Goal: Transaction & Acquisition: Obtain resource

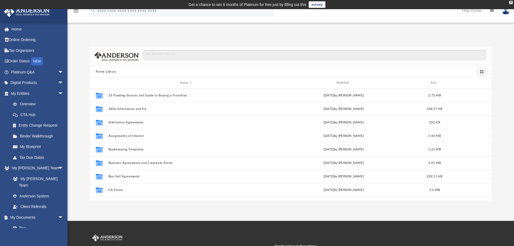
scroll to position [119, 398]
click at [152, 56] on input "Search files and folders" at bounding box center [314, 55] width 342 height 10
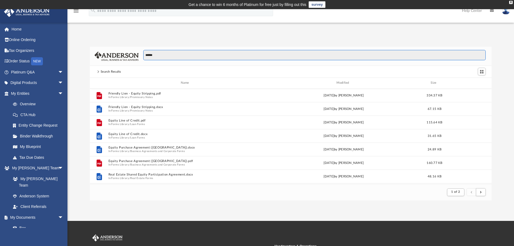
scroll to position [102, 398]
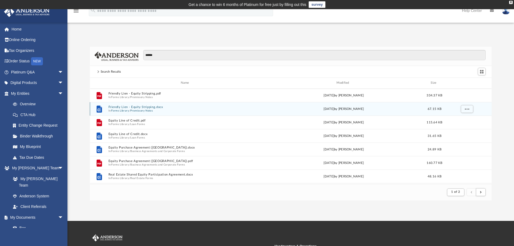
click at [135, 108] on button "Friendly Lien - Equity Stripping.docx" at bounding box center [185, 107] width 155 height 4
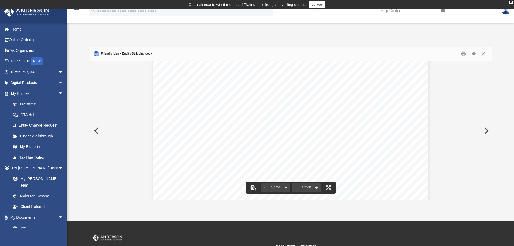
scroll to position [2429, 0]
click at [473, 55] on button "Download" at bounding box center [474, 54] width 10 height 8
click at [482, 52] on button "Close" at bounding box center [483, 54] width 10 height 8
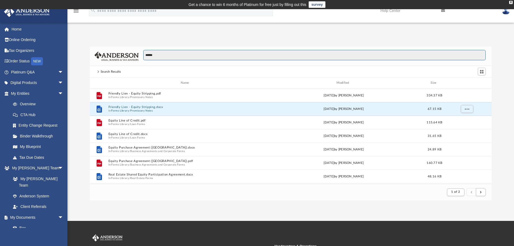
drag, startPoint x: 161, startPoint y: 55, endPoint x: 131, endPoint y: 53, distance: 29.5
click at [131, 53] on div "******" at bounding box center [291, 56] width 402 height 19
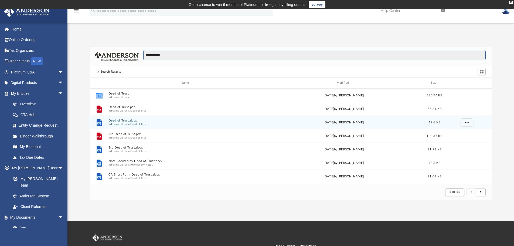
type input "**********"
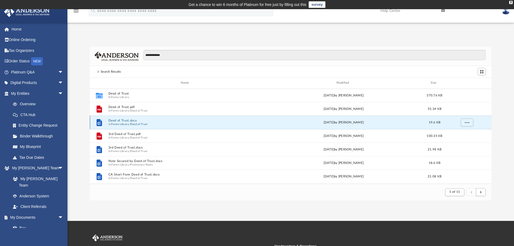
click at [124, 121] on button "Deed of Trust.docx" at bounding box center [185, 121] width 155 height 4
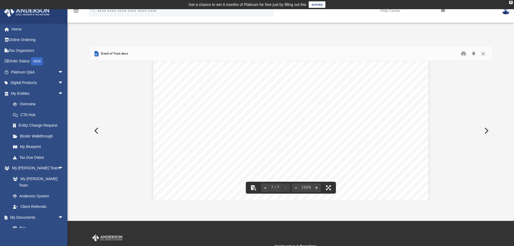
scroll to position [2276, 0]
click at [474, 53] on button "Download" at bounding box center [474, 54] width 10 height 8
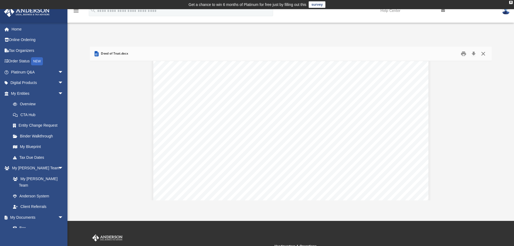
click at [483, 53] on button "Close" at bounding box center [483, 54] width 10 height 8
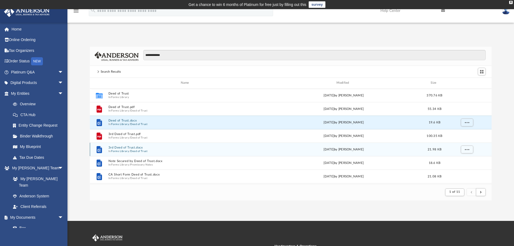
click at [121, 150] on button "Forms Library" at bounding box center [120, 151] width 18 height 4
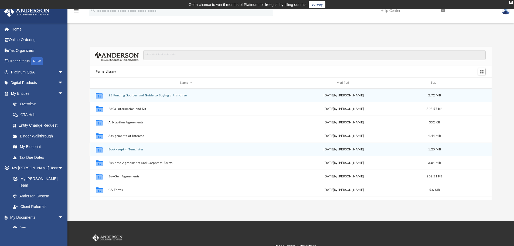
scroll to position [119, 398]
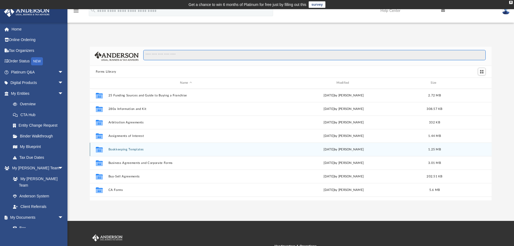
click at [156, 56] on input "Search files and folders" at bounding box center [314, 55] width 342 height 10
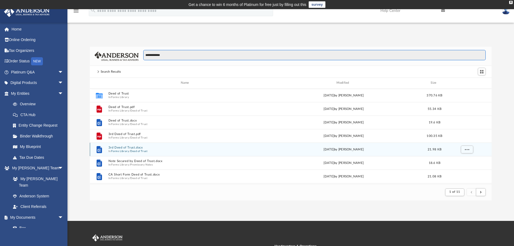
type input "**********"
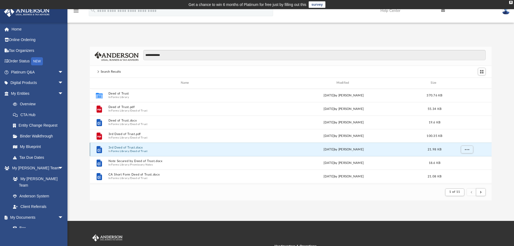
click at [118, 147] on button "3rd Deed of Trust.docx" at bounding box center [185, 148] width 155 height 4
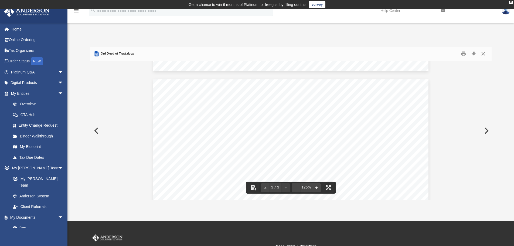
scroll to position [756, 0]
click at [475, 54] on button "Download" at bounding box center [474, 54] width 10 height 8
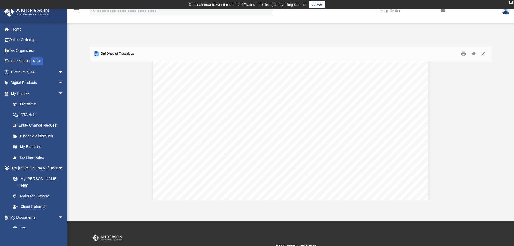
click at [485, 53] on button "Close" at bounding box center [483, 54] width 10 height 8
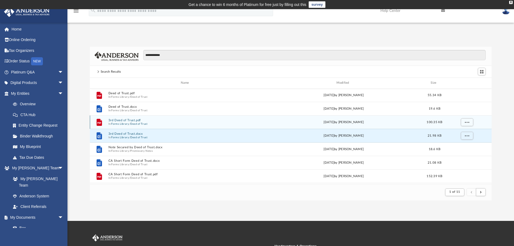
scroll to position [27, 0]
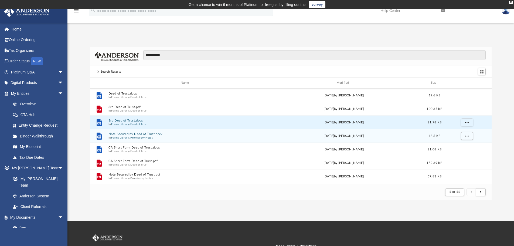
click at [140, 133] on button "Note Secured by Deed of Trust.docx" at bounding box center [185, 134] width 155 height 4
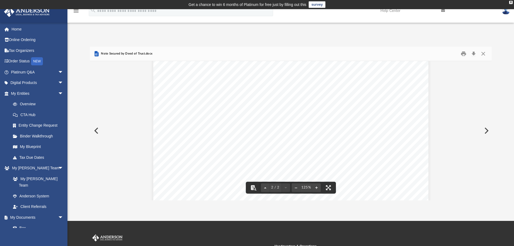
scroll to position [589, 0]
click at [475, 54] on button "Download" at bounding box center [474, 54] width 10 height 8
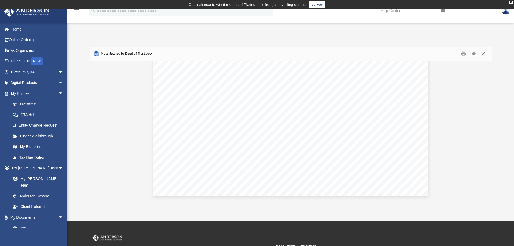
click at [484, 55] on button "Close" at bounding box center [483, 54] width 10 height 8
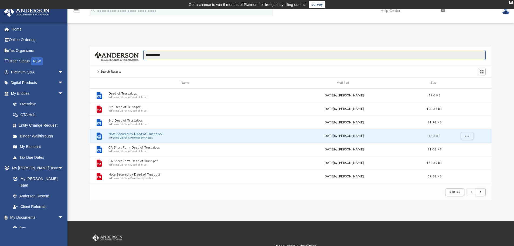
click at [165, 56] on input "**********" at bounding box center [314, 55] width 342 height 10
drag, startPoint x: 165, startPoint y: 54, endPoint x: 144, endPoint y: 54, distance: 21.1
click at [144, 54] on input "**********" at bounding box center [314, 55] width 342 height 10
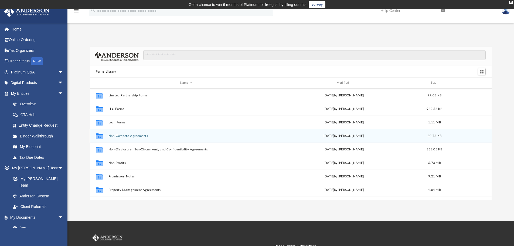
scroll to position [270, 0]
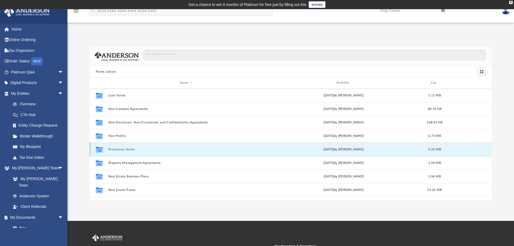
click at [118, 148] on button "Promissory Notes" at bounding box center [185, 150] width 155 height 4
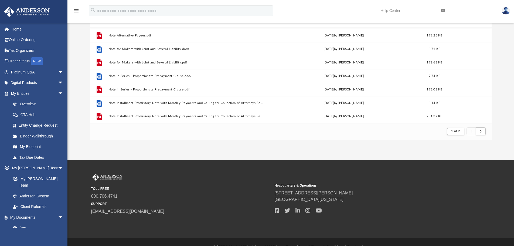
scroll to position [72, 0]
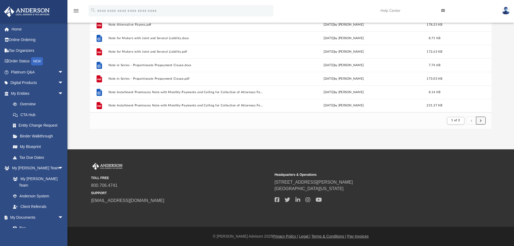
click at [479, 122] on button "submit" at bounding box center [481, 121] width 10 height 8
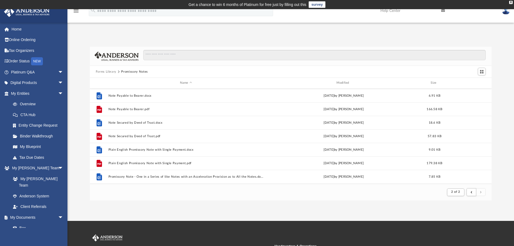
scroll to position [54, 0]
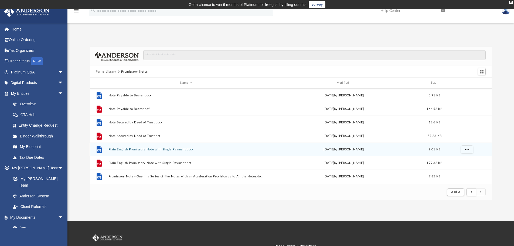
click at [146, 149] on button "Plain English Promissory Note with Single Payment.docx" at bounding box center [185, 150] width 155 height 4
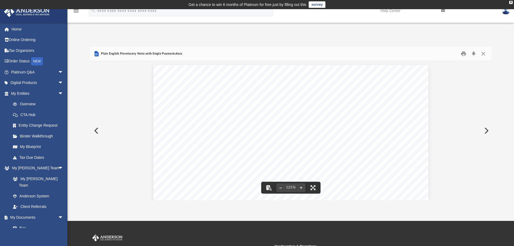
scroll to position [27, 0]
click at [481, 54] on button "Close" at bounding box center [483, 54] width 10 height 8
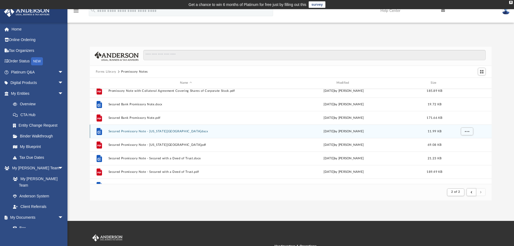
scroll to position [324, 0]
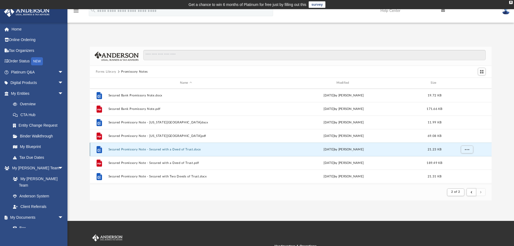
click at [135, 149] on button "Secured Promissory Note - Secured with a Deed of Trust.docx" at bounding box center [185, 150] width 155 height 4
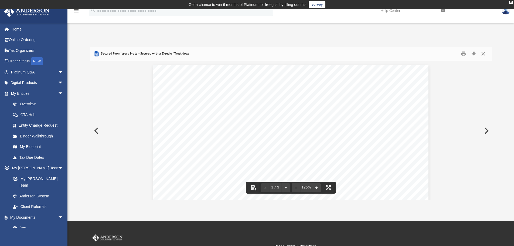
scroll to position [27, 0]
click at [474, 51] on button "Download" at bounding box center [474, 54] width 10 height 8
